Goal: Find specific page/section: Find specific page/section

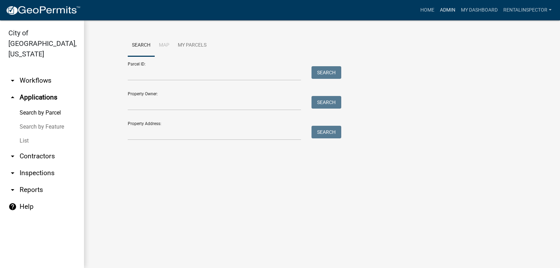
click at [445, 8] on link "Admin" at bounding box center [447, 10] width 21 height 13
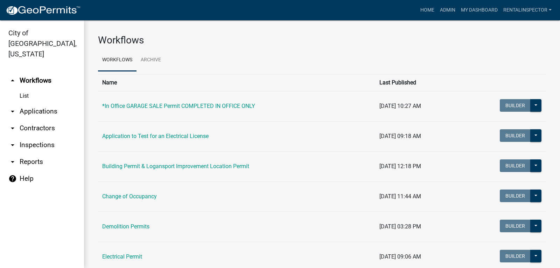
click at [36, 103] on link "arrow_drop_down Applications" at bounding box center [42, 111] width 84 height 17
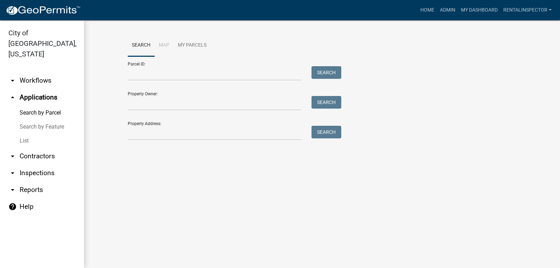
click at [22, 134] on link "List" at bounding box center [42, 141] width 84 height 14
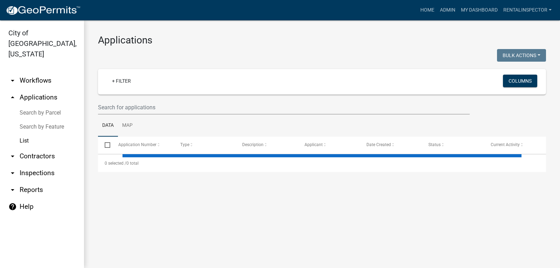
select select "3: 100"
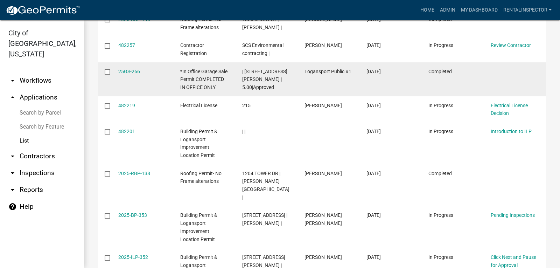
scroll to position [315, 0]
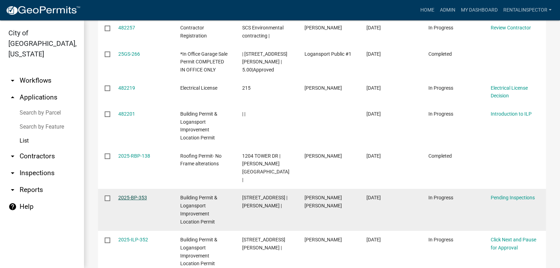
click at [140, 195] on link "2025-BP-353" at bounding box center [132, 198] width 29 height 6
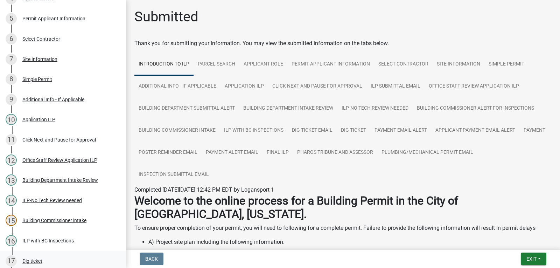
scroll to position [105, 0]
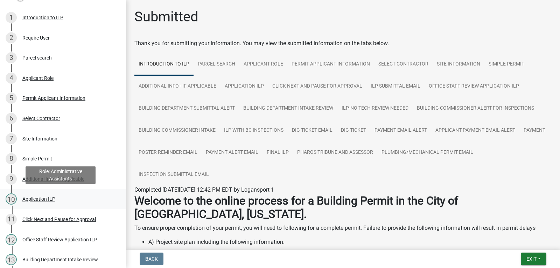
click at [40, 199] on div "Application ILP" at bounding box center [38, 198] width 33 height 5
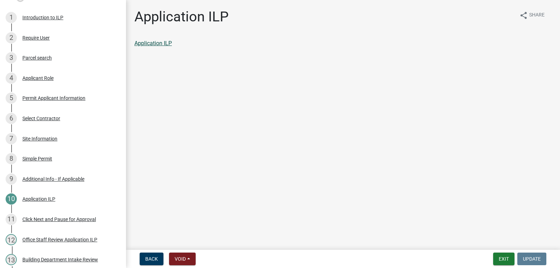
click at [156, 42] on link "Application ILP" at bounding box center [152, 43] width 37 height 7
